Goal: Task Accomplishment & Management: Complete application form

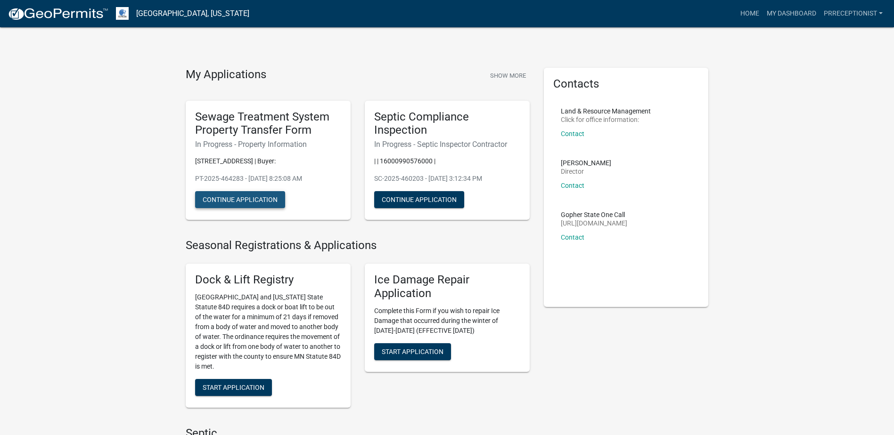
click at [257, 200] on button "Continue Application" at bounding box center [240, 199] width 90 height 17
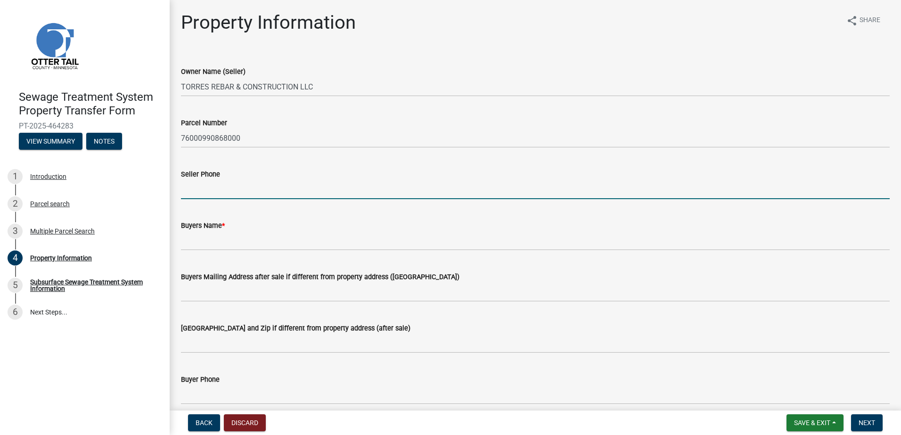
click at [232, 195] on input "Seller Phone" at bounding box center [535, 189] width 709 height 19
type input "[PHONE_NUMBER]"
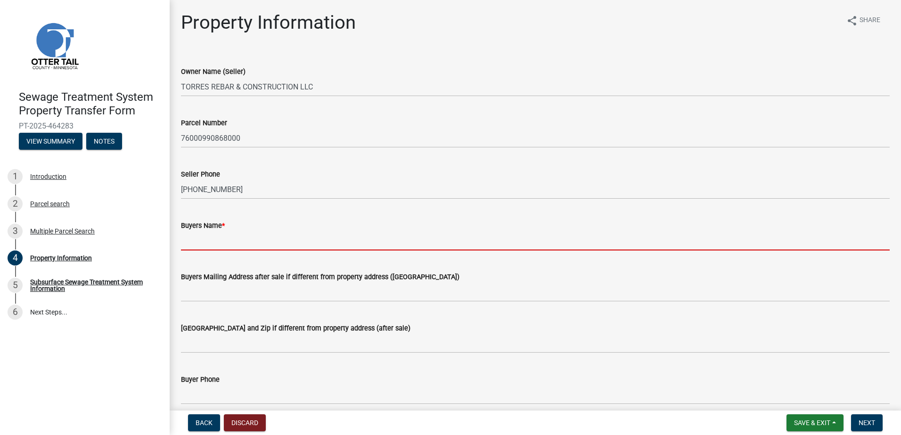
click at [218, 240] on input "Buyers Name *" at bounding box center [535, 240] width 709 height 19
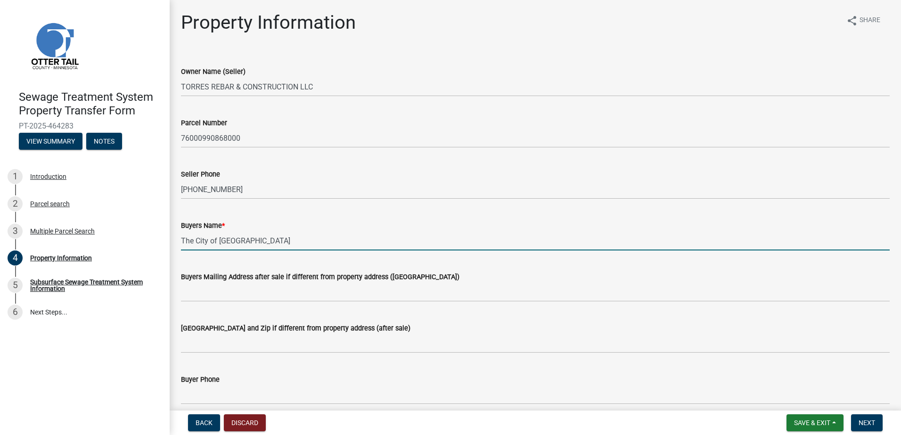
type input "The City of [GEOGRAPHIC_DATA]"
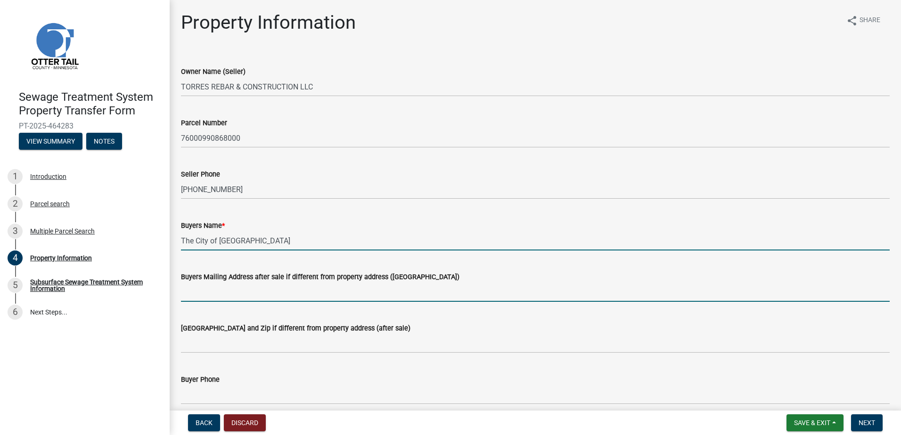
click at [217, 290] on input "Buyers Mailing Address after sale if different from property address ([GEOGRAPH…" at bounding box center [535, 292] width 709 height 19
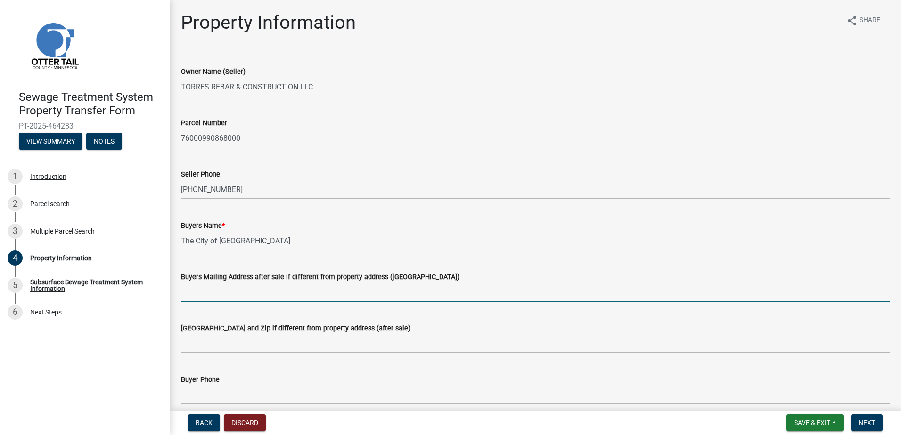
click at [204, 295] on input "Buyers Mailing Address after sale if different from property address ([GEOGRAPH…" at bounding box center [535, 292] width 709 height 19
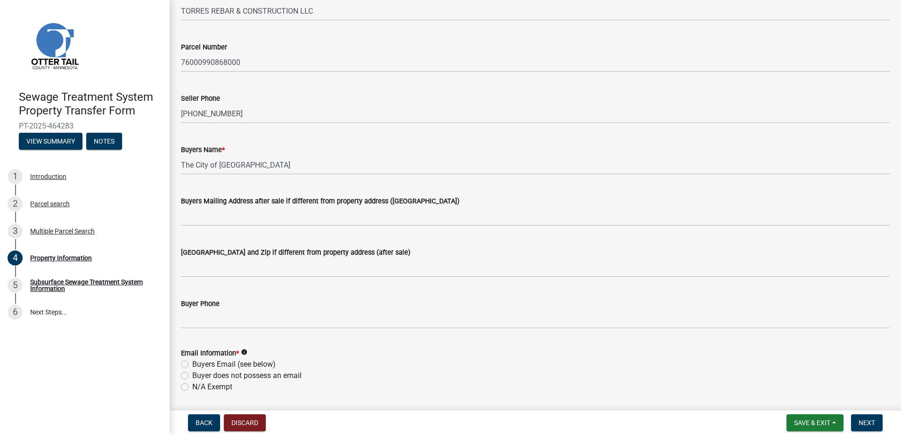
scroll to position [94, 0]
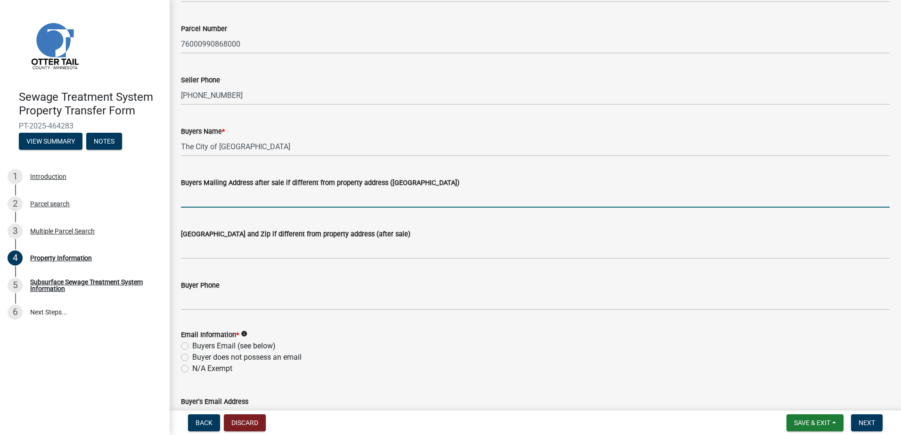
click at [202, 194] on input "Buyers Mailing Address after sale if different from property address ([GEOGRAPH…" at bounding box center [535, 197] width 709 height 19
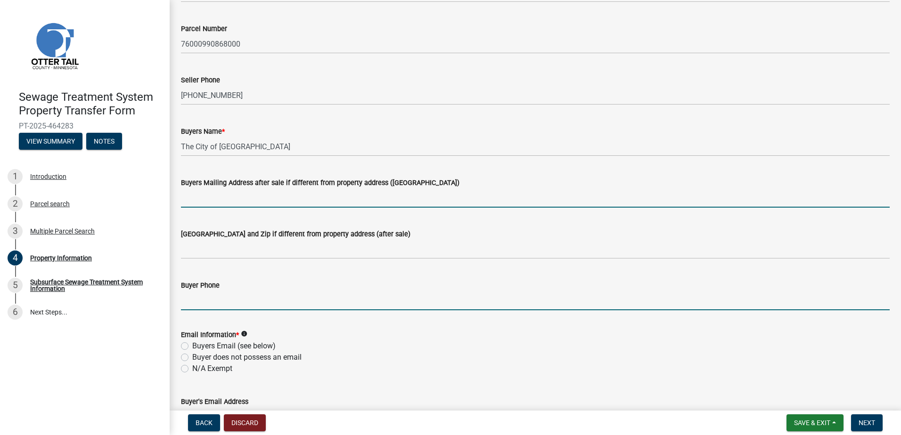
click at [196, 305] on input "Buyer Phone" at bounding box center [535, 300] width 709 height 19
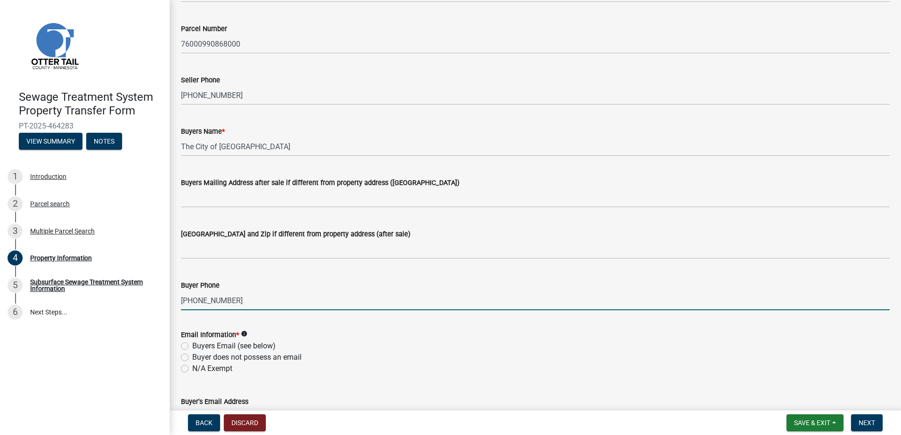
type input "[PHONE_NUMBER]"
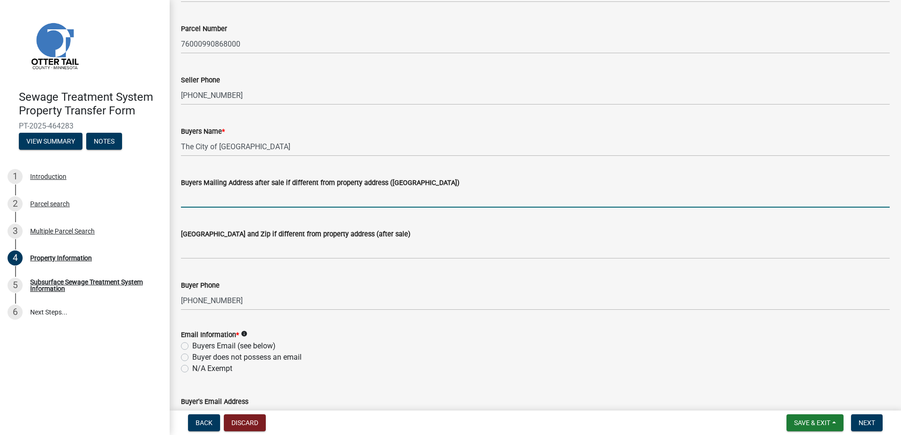
click at [227, 194] on input "Buyers Mailing Address after sale if different from property address ([GEOGRAPH…" at bounding box center [535, 197] width 709 height 19
click at [199, 196] on input "Buyers Mailing Address after sale if different from property address ([GEOGRAPH…" at bounding box center [535, 197] width 709 height 19
paste input "P.O. [STREET_ADDRESS]"
drag, startPoint x: 283, startPoint y: 198, endPoint x: 381, endPoint y: 198, distance: 98.0
click at [381, 198] on input "P.O. [STREET_ADDRESS]" at bounding box center [535, 197] width 709 height 19
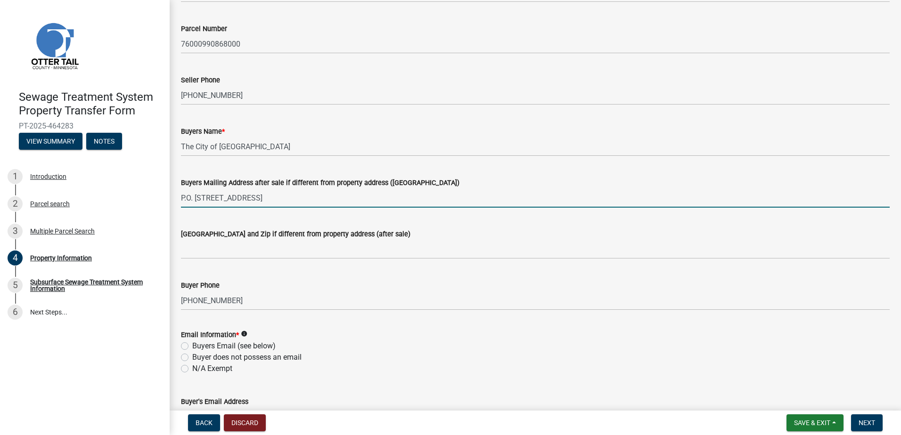
type input "P.O. [STREET_ADDRESS]"
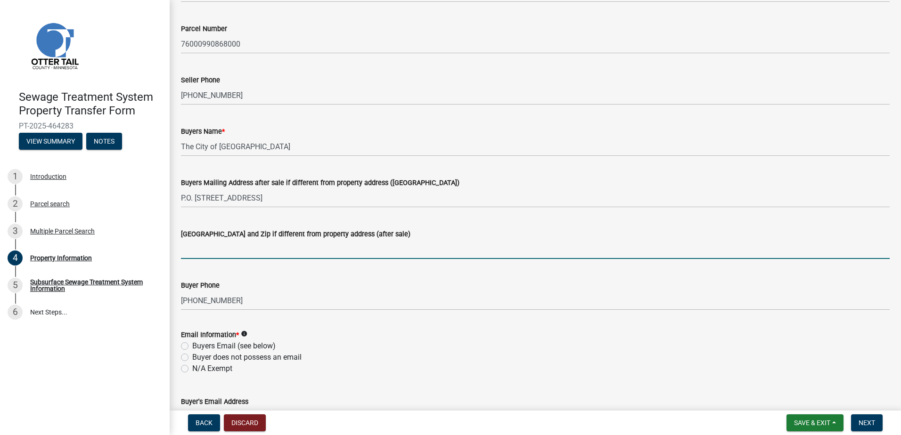
click at [211, 252] on input "[GEOGRAPHIC_DATA] and Zip if different from property address (after sale)" at bounding box center [535, 249] width 709 height 19
paste input "[GEOGRAPHIC_DATA]"
type input "[GEOGRAPHIC_DATA]"
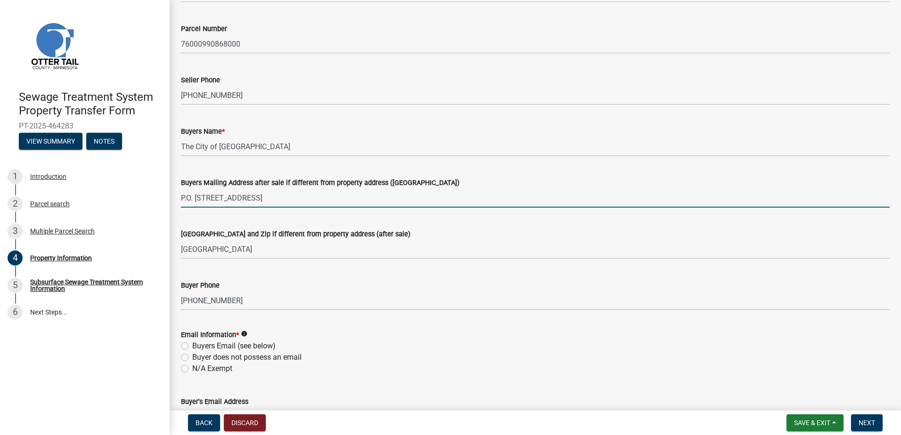
click at [384, 201] on input "P.O. [STREET_ADDRESS]" at bounding box center [535, 197] width 709 height 19
type input "P.O. [STREET_ADDRESS]"
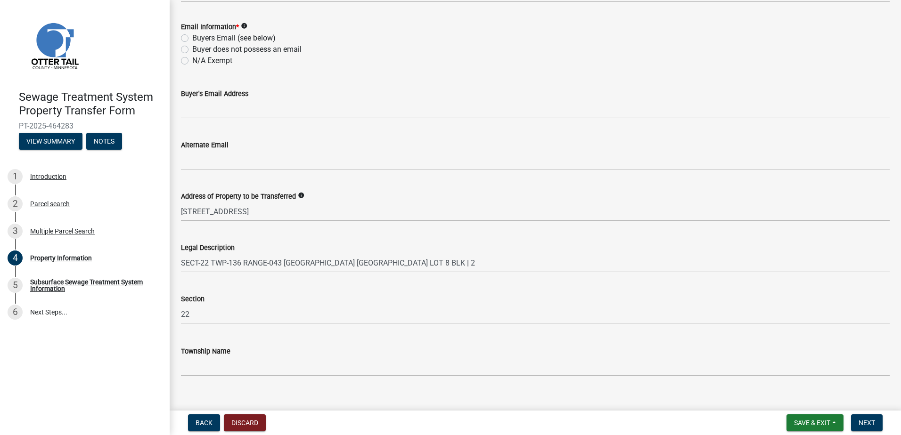
scroll to position [416, 0]
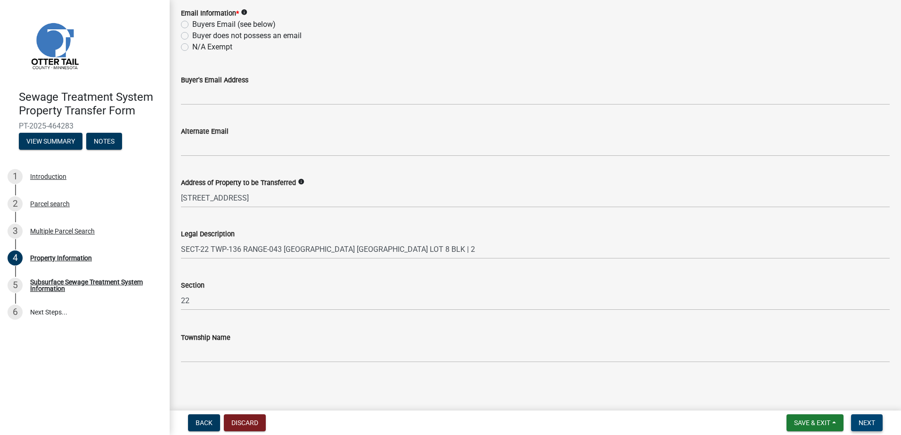
click at [874, 423] on span "Next" at bounding box center [866, 423] width 16 height 8
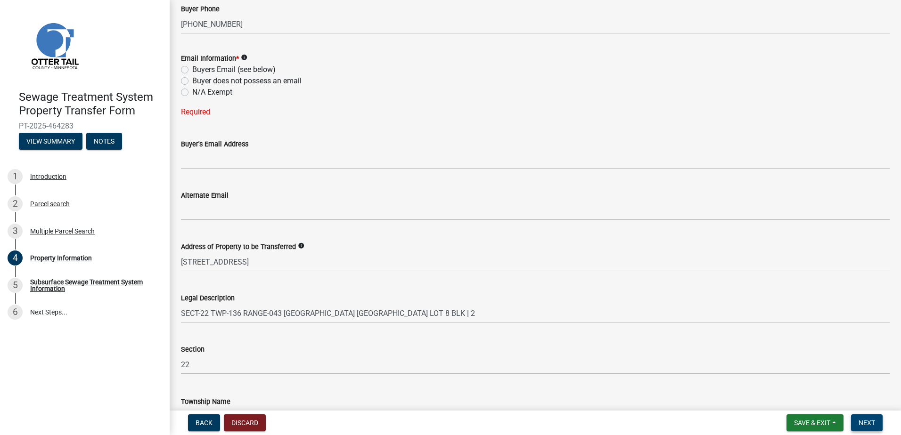
scroll to position [377, 0]
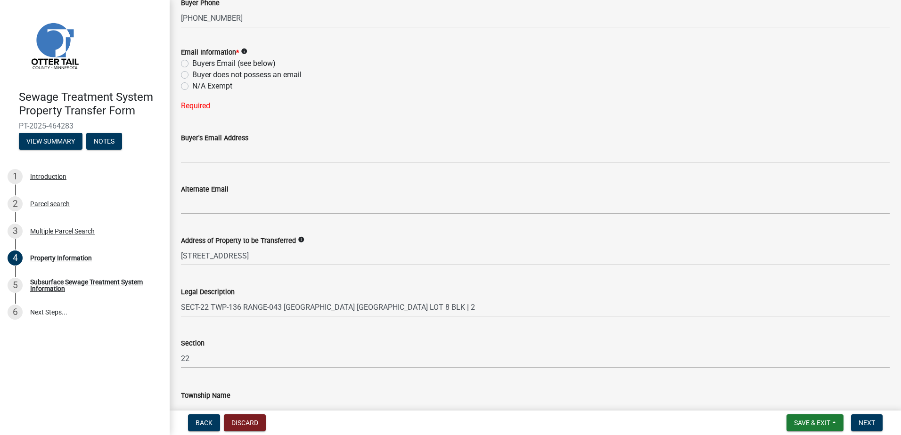
click at [192, 86] on label "N/A Exempt" at bounding box center [212, 86] width 40 height 11
click at [192, 86] on input "N/A Exempt" at bounding box center [195, 84] width 6 height 6
radio input "true"
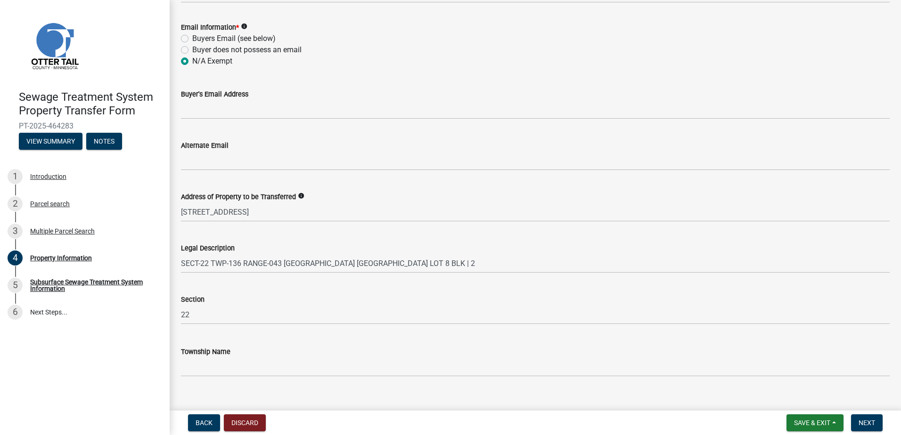
scroll to position [416, 0]
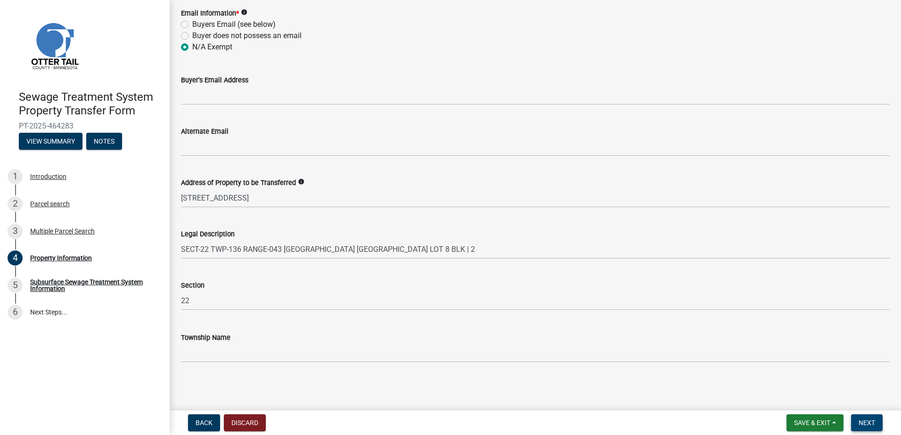
click at [865, 421] on span "Next" at bounding box center [866, 423] width 16 height 8
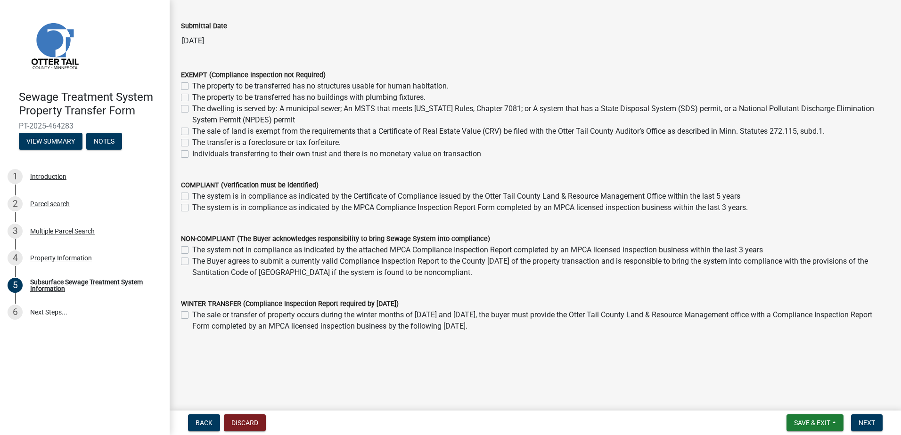
scroll to position [61, 0]
click at [192, 83] on label "The property to be transferred has no structures usable for human habitation." at bounding box center [320, 85] width 256 height 11
click at [192, 83] on input "The property to be transferred has no structures usable for human habitation." at bounding box center [195, 83] width 6 height 6
checkbox input "true"
checkbox input "false"
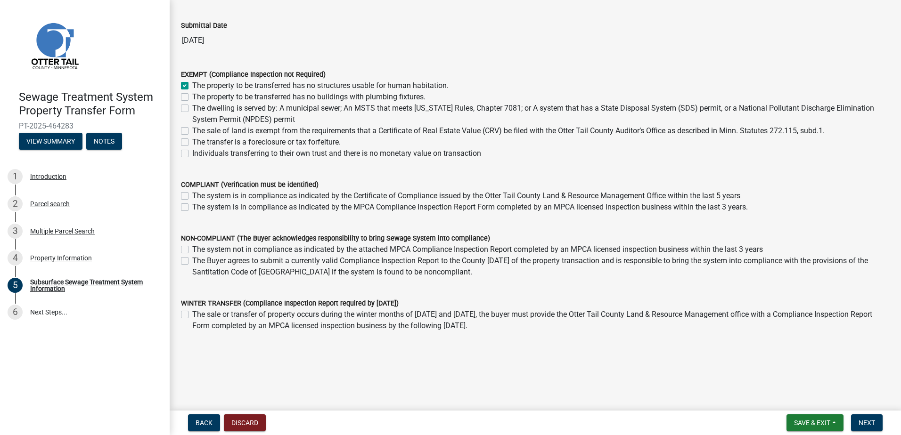
checkbox input "false"
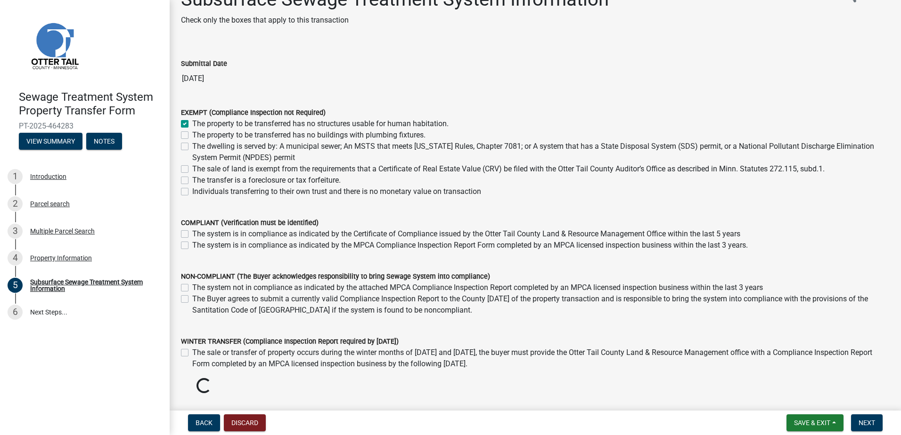
scroll to position [0, 0]
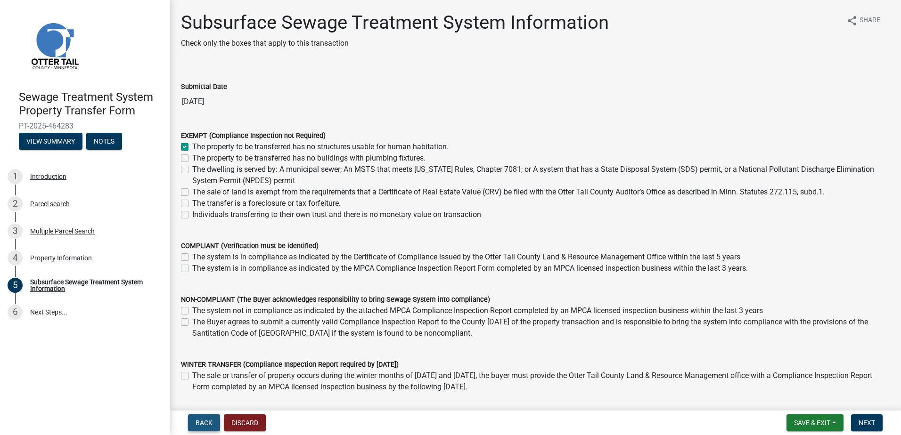
click at [199, 424] on span "Back" at bounding box center [204, 423] width 17 height 8
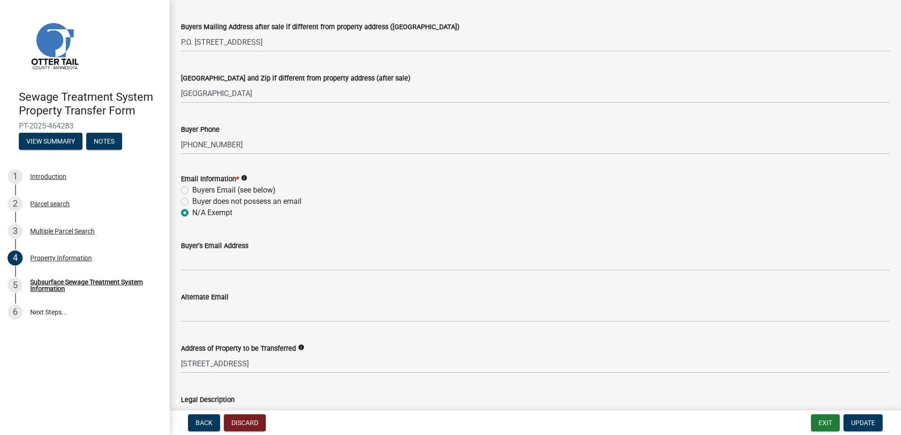
scroll to position [283, 0]
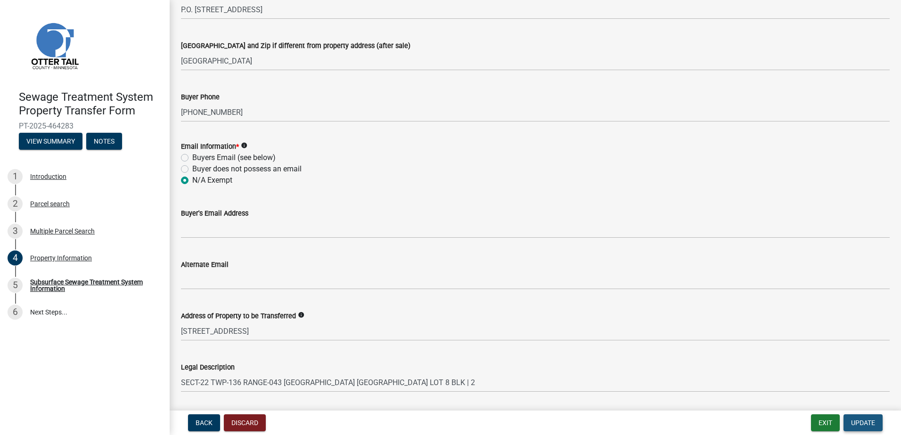
click at [865, 423] on span "Update" at bounding box center [863, 423] width 24 height 8
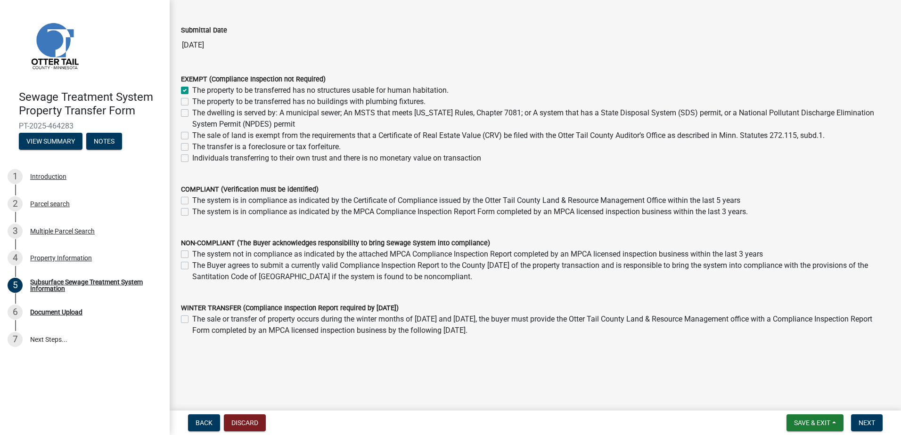
scroll to position [61, 0]
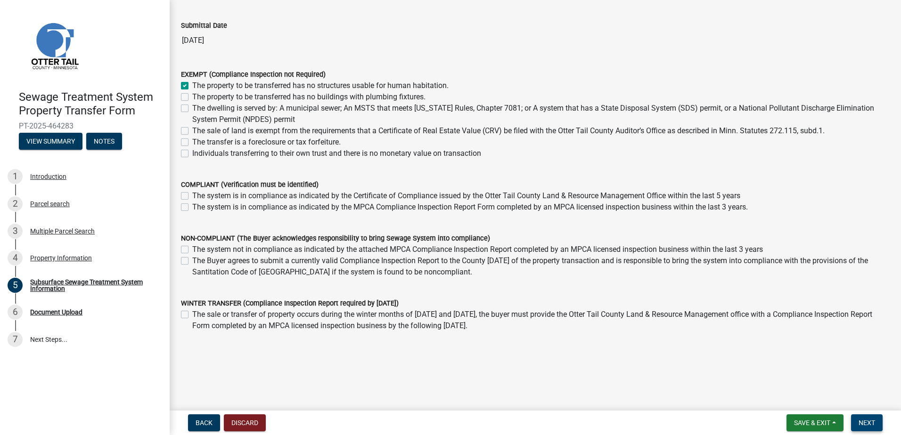
click at [868, 424] on span "Next" at bounding box center [866, 423] width 16 height 8
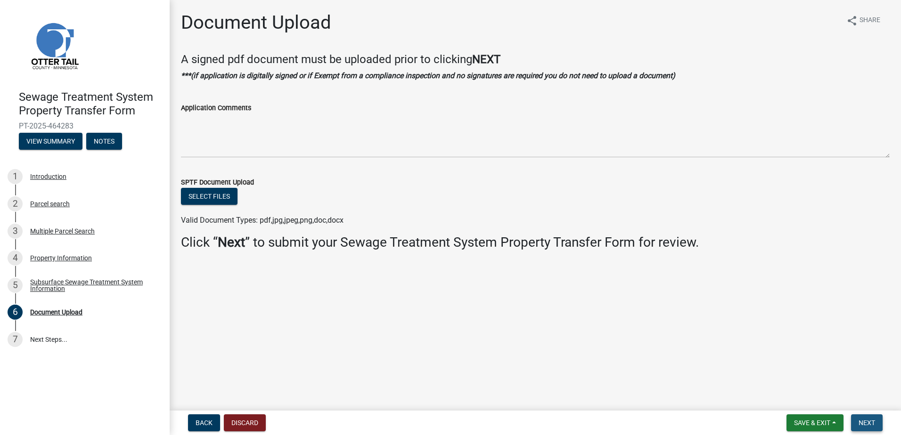
click at [873, 424] on span "Next" at bounding box center [866, 423] width 16 height 8
